Goal: Task Accomplishment & Management: Use online tool/utility

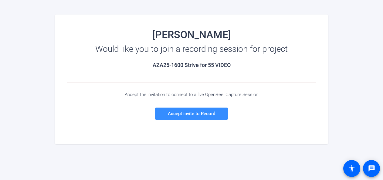
scroll to position [61, 0]
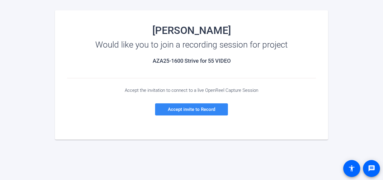
click at [191, 108] on span "Accept invite to Record" at bounding box center [191, 109] width 47 height 5
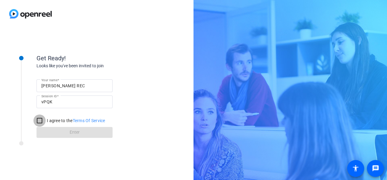
click at [38, 120] on input "I agree to the Terms Of Service" at bounding box center [39, 121] width 12 height 12
checkbox input "true"
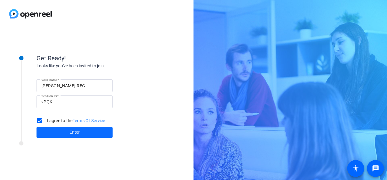
click at [73, 132] on span "Enter" at bounding box center [75, 132] width 10 height 6
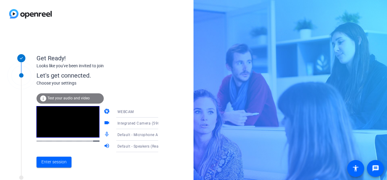
click at [60, 98] on span "Test your audio and video" at bounding box center [68, 98] width 42 height 4
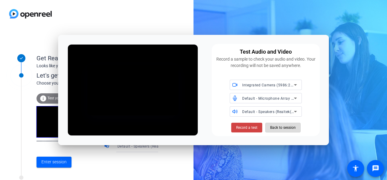
click at [226, 128] on span "Back to session" at bounding box center [283, 128] width 26 height 12
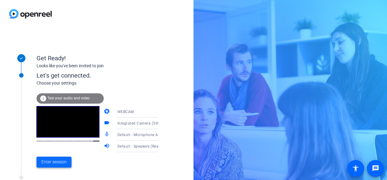
click at [52, 161] on span "Enter session" at bounding box center [53, 162] width 25 height 6
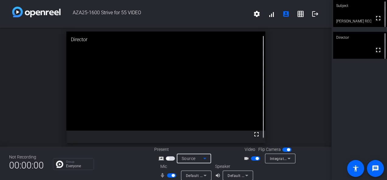
click at [204, 159] on icon at bounding box center [204, 158] width 7 height 7
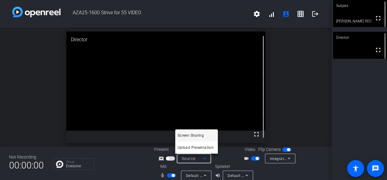
click at [204, 159] on div at bounding box center [193, 90] width 387 height 180
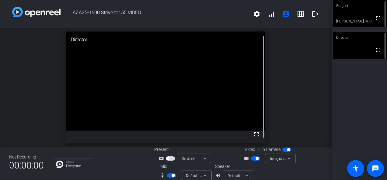
click at [203, 159] on icon at bounding box center [204, 159] width 3 height 2
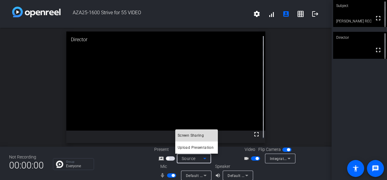
click at [193, 133] on span "Screen Sharing" at bounding box center [190, 135] width 26 height 7
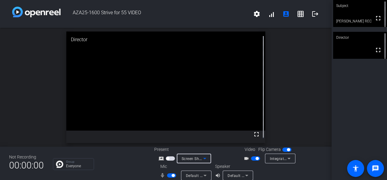
click at [203, 158] on icon at bounding box center [204, 159] width 3 height 2
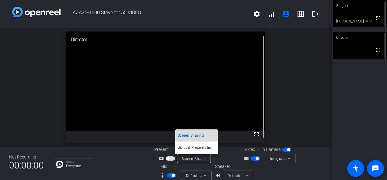
click at [196, 134] on span "Screen Sharing" at bounding box center [190, 135] width 26 height 7
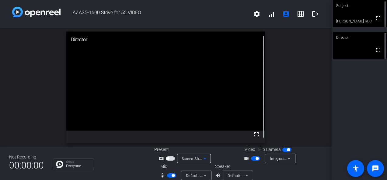
click at [204, 159] on icon at bounding box center [204, 158] width 7 height 7
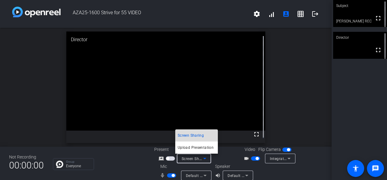
click at [194, 134] on span "Screen Sharing" at bounding box center [190, 135] width 26 height 7
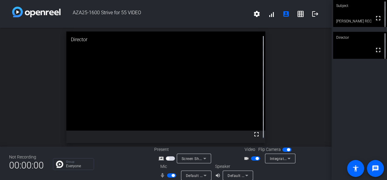
click at [204, 159] on icon at bounding box center [204, 158] width 7 height 7
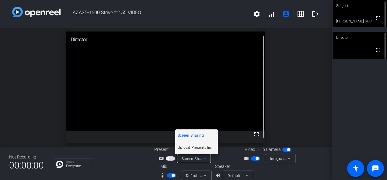
click at [196, 147] on span "Upload Presentation" at bounding box center [195, 147] width 36 height 7
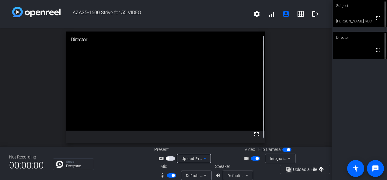
click at [226, 109] on div "open_in_new Director fullscreen" at bounding box center [165, 87] width 331 height 119
click at [226, 117] on div "open_in_new Director fullscreen" at bounding box center [165, 87] width 331 height 119
click at [203, 158] on icon at bounding box center [204, 159] width 3 height 2
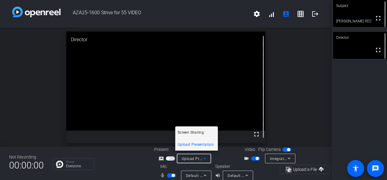
click at [192, 130] on span "Screen Sharing" at bounding box center [190, 132] width 26 height 7
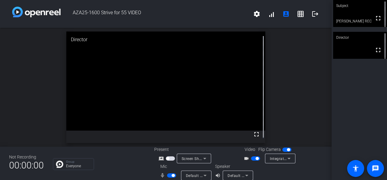
drag, startPoint x: 375, startPoint y: 19, endPoint x: 376, endPoint y: 41, distance: 22.5
click at [226, 19] on mat-icon "fullscreen" at bounding box center [377, 18] width 7 height 7
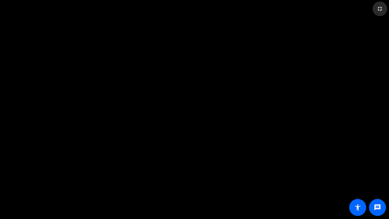
click at [226, 8] on mat-icon "fullscreen_exit" at bounding box center [379, 8] width 7 height 7
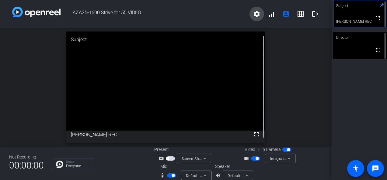
click at [226, 13] on mat-icon "settings" at bounding box center [256, 13] width 7 height 7
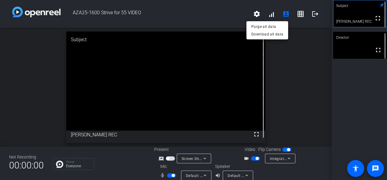
click at [226, 87] on div at bounding box center [193, 90] width 387 height 180
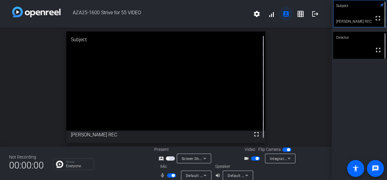
click at [226, 12] on mat-icon "account_box" at bounding box center [285, 13] width 7 height 7
click at [203, 158] on icon at bounding box center [204, 158] width 7 height 7
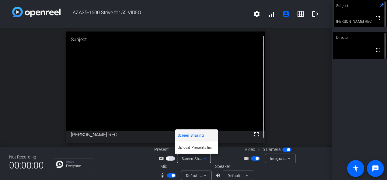
click at [197, 135] on span "Screen Sharing" at bounding box center [190, 135] width 26 height 7
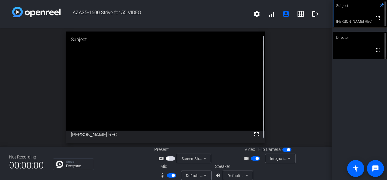
click at [170, 158] on span "button" at bounding box center [170, 159] width 9 height 4
click at [203, 158] on icon at bounding box center [204, 158] width 7 height 7
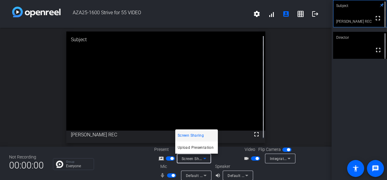
click at [202, 133] on span "Screen Sharing" at bounding box center [190, 135] width 26 height 7
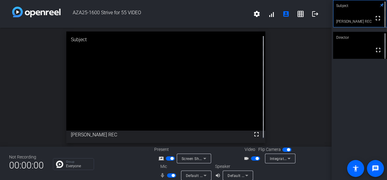
click at [166, 157] on span "button" at bounding box center [170, 159] width 9 height 4
click at [170, 158] on span "button" at bounding box center [170, 159] width 9 height 4
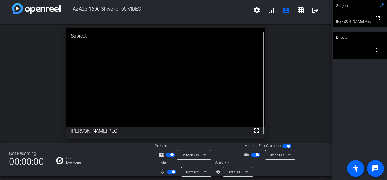
scroll to position [7, 0]
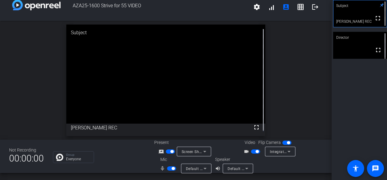
click at [204, 150] on icon at bounding box center [204, 151] width 7 height 7
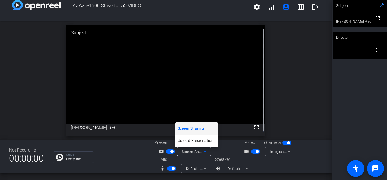
click at [188, 128] on span "Screen Sharing" at bounding box center [190, 128] width 26 height 7
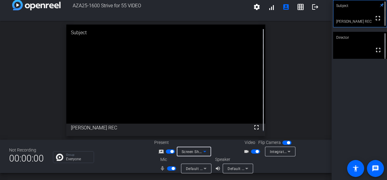
click at [204, 151] on icon at bounding box center [204, 152] width 3 height 2
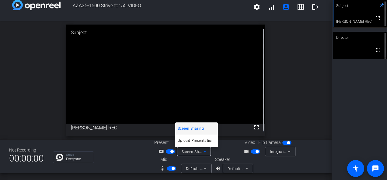
click at [204, 151] on div at bounding box center [193, 90] width 387 height 180
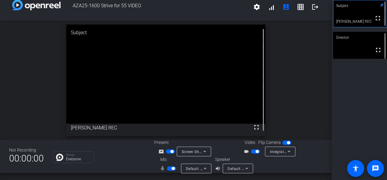
click at [166, 151] on span "button" at bounding box center [170, 152] width 9 height 4
click at [170, 152] on span "button" at bounding box center [170, 152] width 9 height 4
click at [36, 79] on div "open_in_new Subject fullscreen [PERSON_NAME] REC" at bounding box center [165, 80] width 331 height 119
click at [226, 6] on mat-icon "grid_on" at bounding box center [300, 6] width 7 height 7
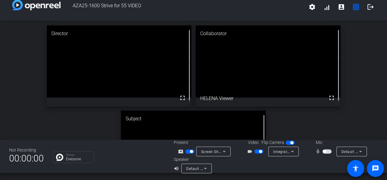
click at [226, 151] on span "button" at bounding box center [326, 152] width 9 height 4
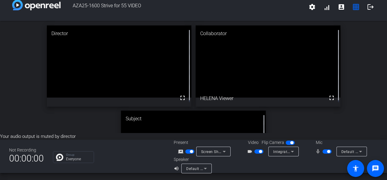
click at [226, 150] on span "button" at bounding box center [326, 152] width 9 height 4
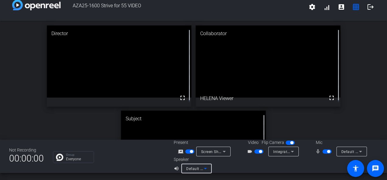
click at [205, 168] on icon at bounding box center [204, 168] width 7 height 7
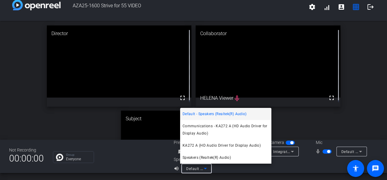
click at [226, 70] on div at bounding box center [193, 90] width 387 height 180
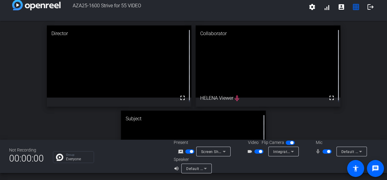
click at [226, 152] on icon at bounding box center [291, 151] width 7 height 7
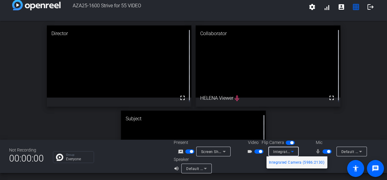
click at [226, 153] on div at bounding box center [193, 90] width 387 height 180
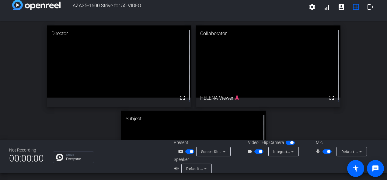
click at [226, 144] on span "button" at bounding box center [289, 143] width 9 height 4
click at [226, 143] on span "button" at bounding box center [289, 143] width 9 height 4
click at [226, 5] on mat-icon "settings" at bounding box center [311, 6] width 7 height 7
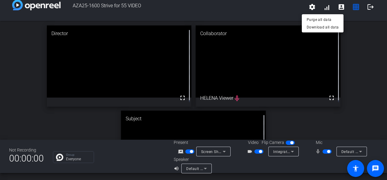
click at [226, 18] on div at bounding box center [193, 90] width 387 height 180
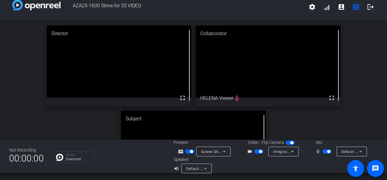
scroll to position [7, 0]
click at [226, 151] on span "button" at bounding box center [258, 152] width 9 height 4
click at [226, 152] on mat-form-field "Integrated Camera (5986:2130)" at bounding box center [283, 152] width 30 height 10
click at [226, 144] on span "button" at bounding box center [289, 143] width 9 height 4
click at [226, 143] on span "button" at bounding box center [289, 143] width 9 height 4
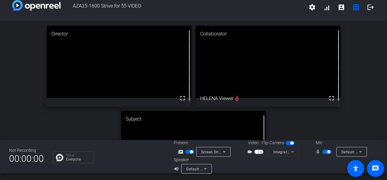
click at [226, 152] on span "button" at bounding box center [258, 152] width 9 height 4
click at [226, 153] on span "button" at bounding box center [258, 152] width 9 height 4
click at [226, 152] on span "button" at bounding box center [258, 152] width 9 height 4
click at [226, 97] on mat-icon "fullscreen" at bounding box center [331, 98] width 7 height 7
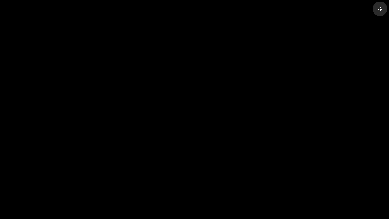
click at [226, 9] on mat-icon "fullscreen_exit" at bounding box center [379, 8] width 7 height 7
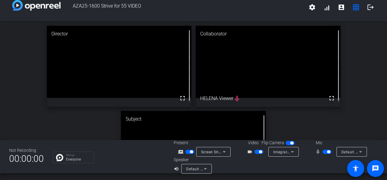
click at [84, 67] on video at bounding box center [119, 62] width 145 height 72
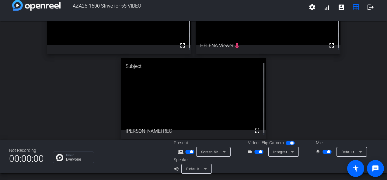
scroll to position [53, 0]
click at [205, 100] on video at bounding box center [193, 94] width 145 height 72
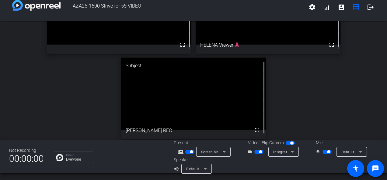
click at [213, 70] on div "Subject" at bounding box center [193, 66] width 145 height 16
drag, startPoint x: 213, startPoint y: 70, endPoint x: 187, endPoint y: 78, distance: 26.3
drag, startPoint x: 187, startPoint y: 78, endPoint x: 95, endPoint y: 104, distance: 96.5
click at [95, 104] on div "Director fullscreen Collaborator fullscreen HELENA Viewer mic_none Subject full…" at bounding box center [193, 56] width 387 height 176
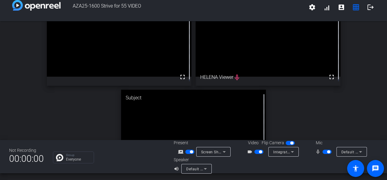
scroll to position [0, 0]
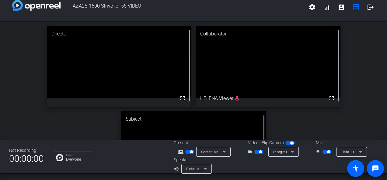
click at [104, 75] on video at bounding box center [119, 62] width 145 height 72
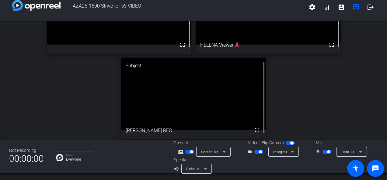
scroll to position [7, 0]
click at [208, 116] on video at bounding box center [193, 93] width 145 height 72
click at [206, 108] on video at bounding box center [193, 93] width 145 height 72
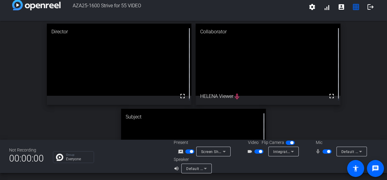
scroll to position [0, 0]
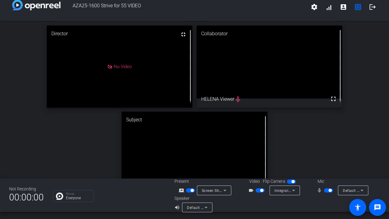
click at [189, 147] on html "Accessibility Screen-Reader Guide, Feedback, and Issue Reporting | New window A…" at bounding box center [194, 109] width 389 height 219
click at [204, 146] on html "Accessibility Screen-Reader Guide, Feedback, and Issue Reporting | New window A…" at bounding box center [194, 109] width 389 height 219
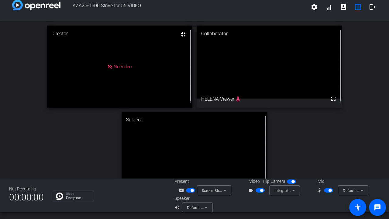
click at [204, 146] on html "Accessibility Screen-Reader Guide, Feedback, and Issue Reporting | New window A…" at bounding box center [194, 109] width 389 height 219
click at [207, 145] on html "Accessibility Screen-Reader Guide, Feedback, and Issue Reporting | New window A…" at bounding box center [194, 109] width 389 height 219
click at [207, 144] on html "Accessibility Screen-Reader Guide, Feedback, and Issue Reporting | New window A…" at bounding box center [194, 109] width 389 height 219
click at [180, 33] on html "Accessibility Screen-Reader Guide, Feedback, and Issue Reporting | New window A…" at bounding box center [194, 109] width 389 height 219
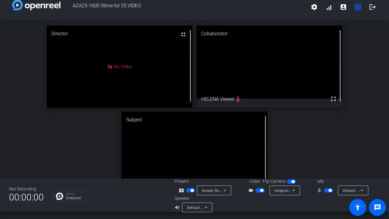
click at [180, 33] on html "Accessibility Screen-Reader Guide, Feedback, and Issue Reporting | New window A…" at bounding box center [194, 109] width 389 height 219
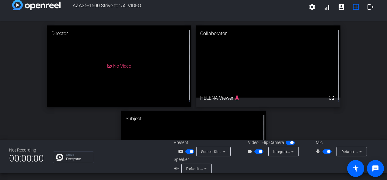
click at [139, 48] on div "No Video" at bounding box center [119, 66] width 145 height 81
click at [141, 53] on div "No Video" at bounding box center [119, 66] width 145 height 81
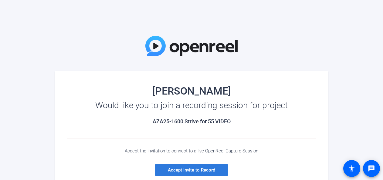
click at [190, 173] on span "Accept invite to Record" at bounding box center [191, 170] width 47 height 5
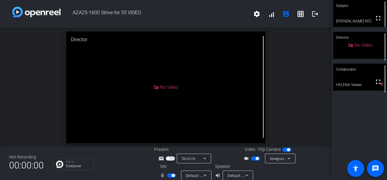
click at [170, 158] on span "button" at bounding box center [170, 159] width 9 height 4
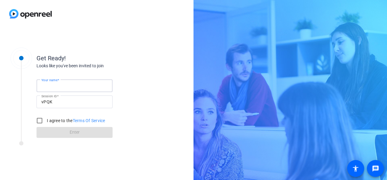
click at [69, 84] on input "Your name" at bounding box center [74, 85] width 66 height 7
type input "[PERSON_NAME] REC"
click at [38, 120] on input "I agree to the Terms Of Service" at bounding box center [39, 121] width 12 height 12
checkbox input "true"
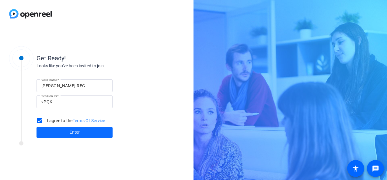
click at [77, 134] on span "Enter" at bounding box center [75, 132] width 10 height 6
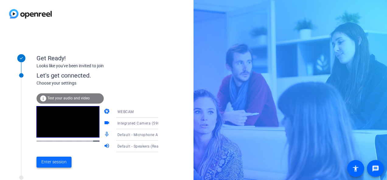
click at [57, 162] on span "Enter session" at bounding box center [53, 162] width 25 height 6
